Goal: Transaction & Acquisition: Purchase product/service

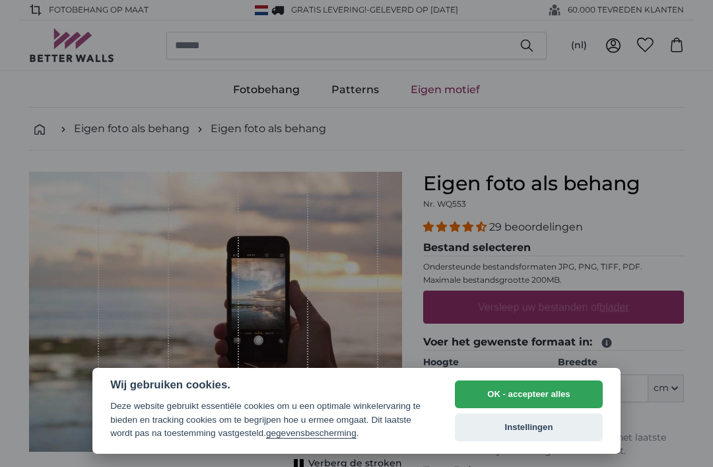
click at [26, 69] on div at bounding box center [356, 233] width 713 height 467
click at [563, 387] on button "OK - accepteer alles" at bounding box center [529, 394] width 148 height 28
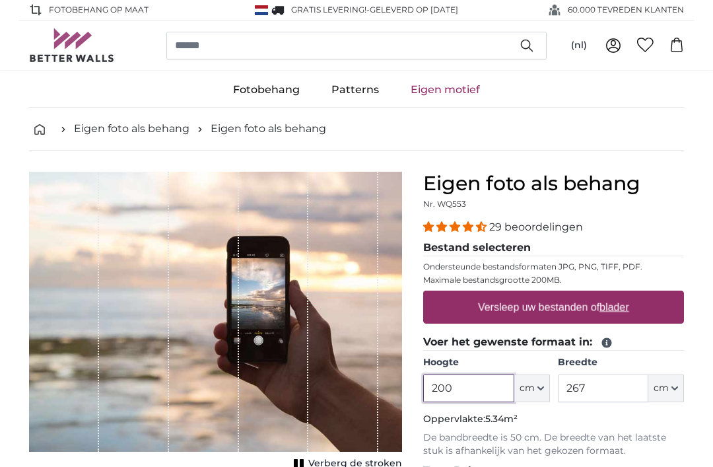
scroll to position [20, 0]
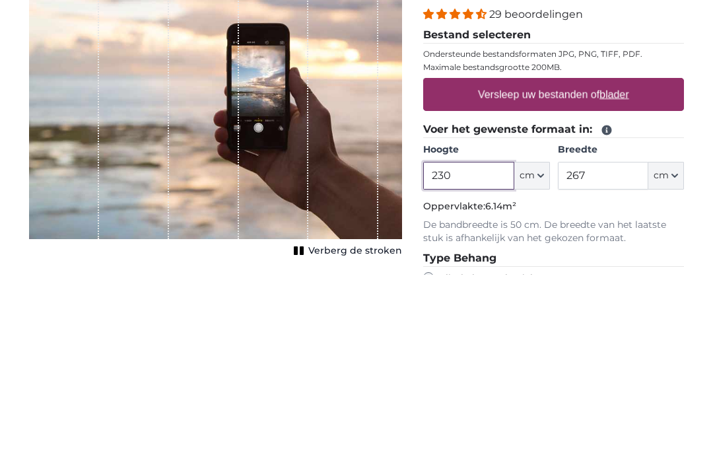
type input "230"
click at [620, 354] on input "267" at bounding box center [603, 368] width 90 height 28
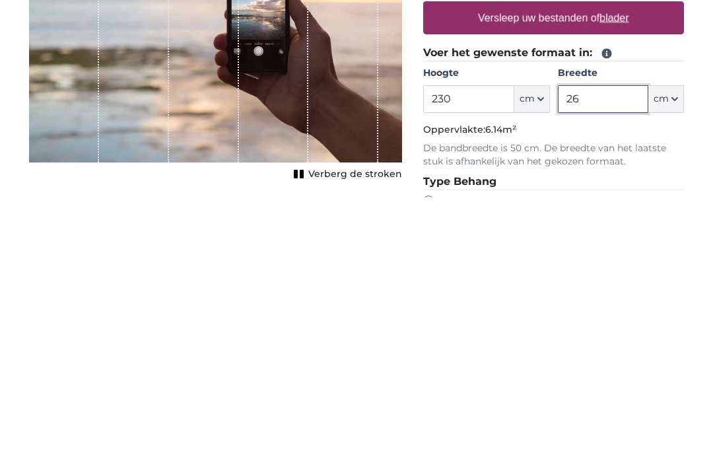
type input "2"
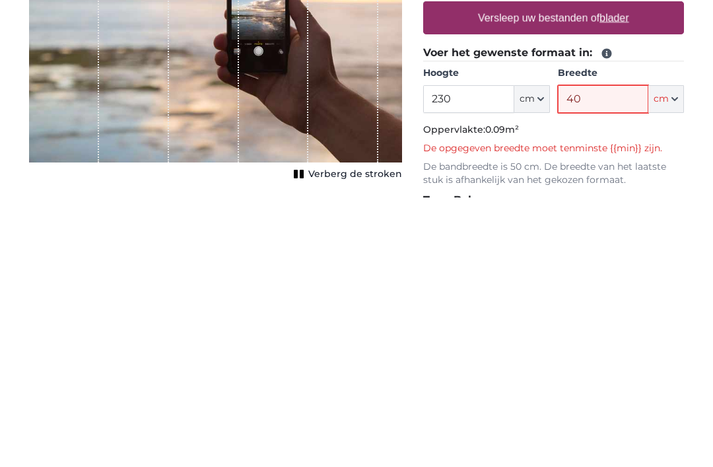
type input "400"
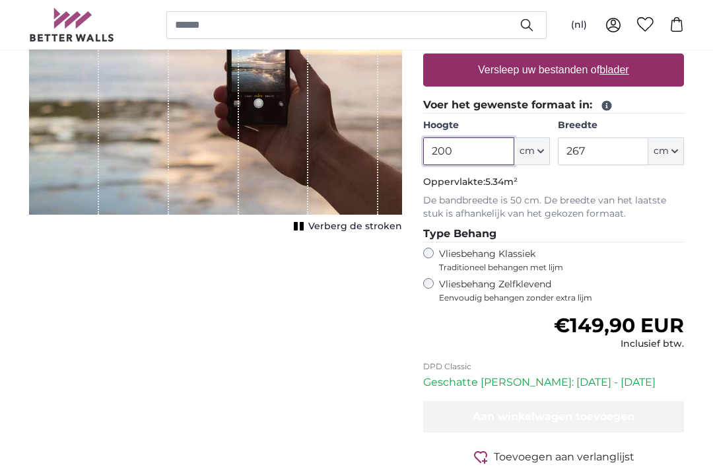
scroll to position [166, 0]
